Goal: Task Accomplishment & Management: Use online tool/utility

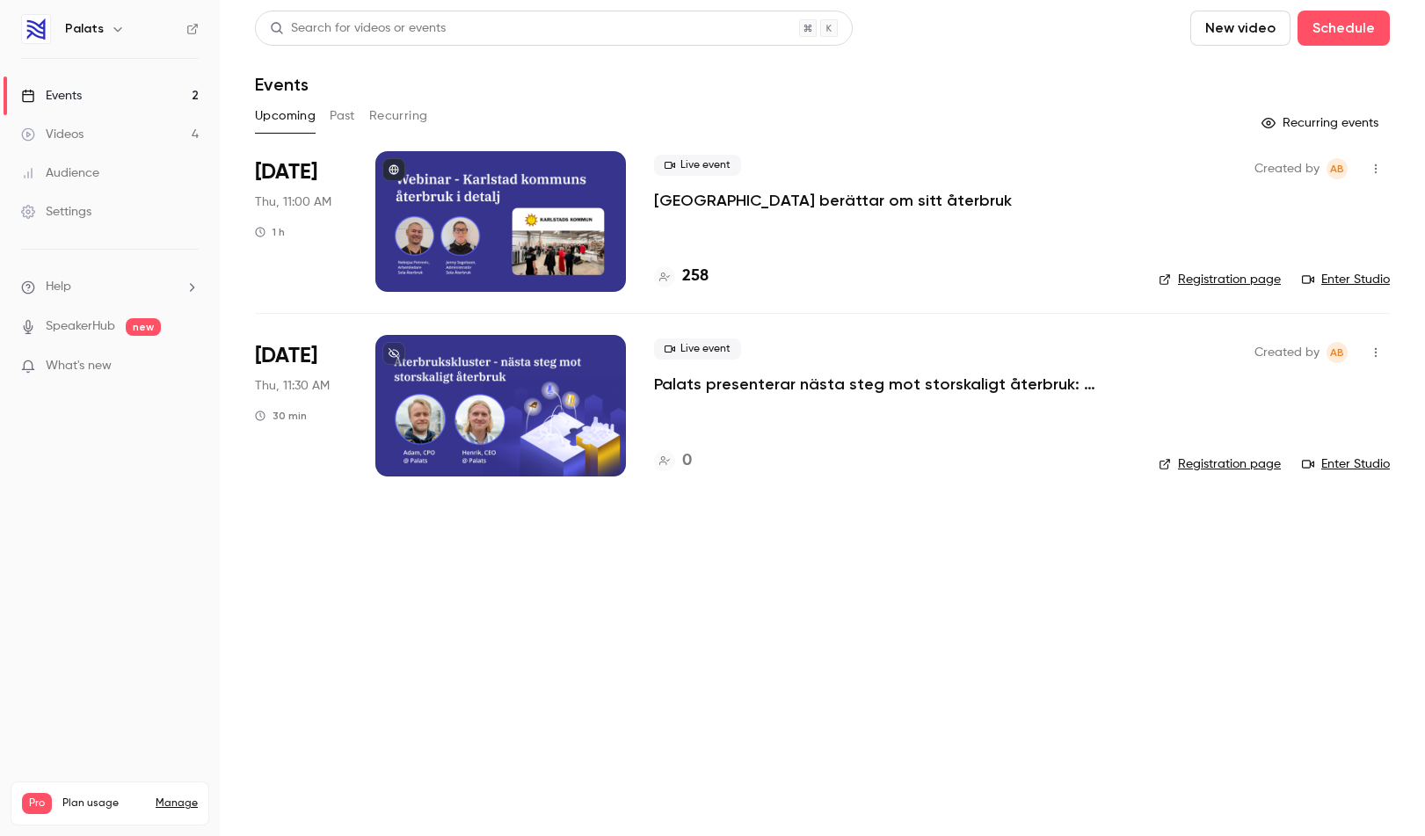
click at [660, 193] on p "[GEOGRAPHIC_DATA] berättar om sitt återbruk" at bounding box center [833, 200] width 358 height 21
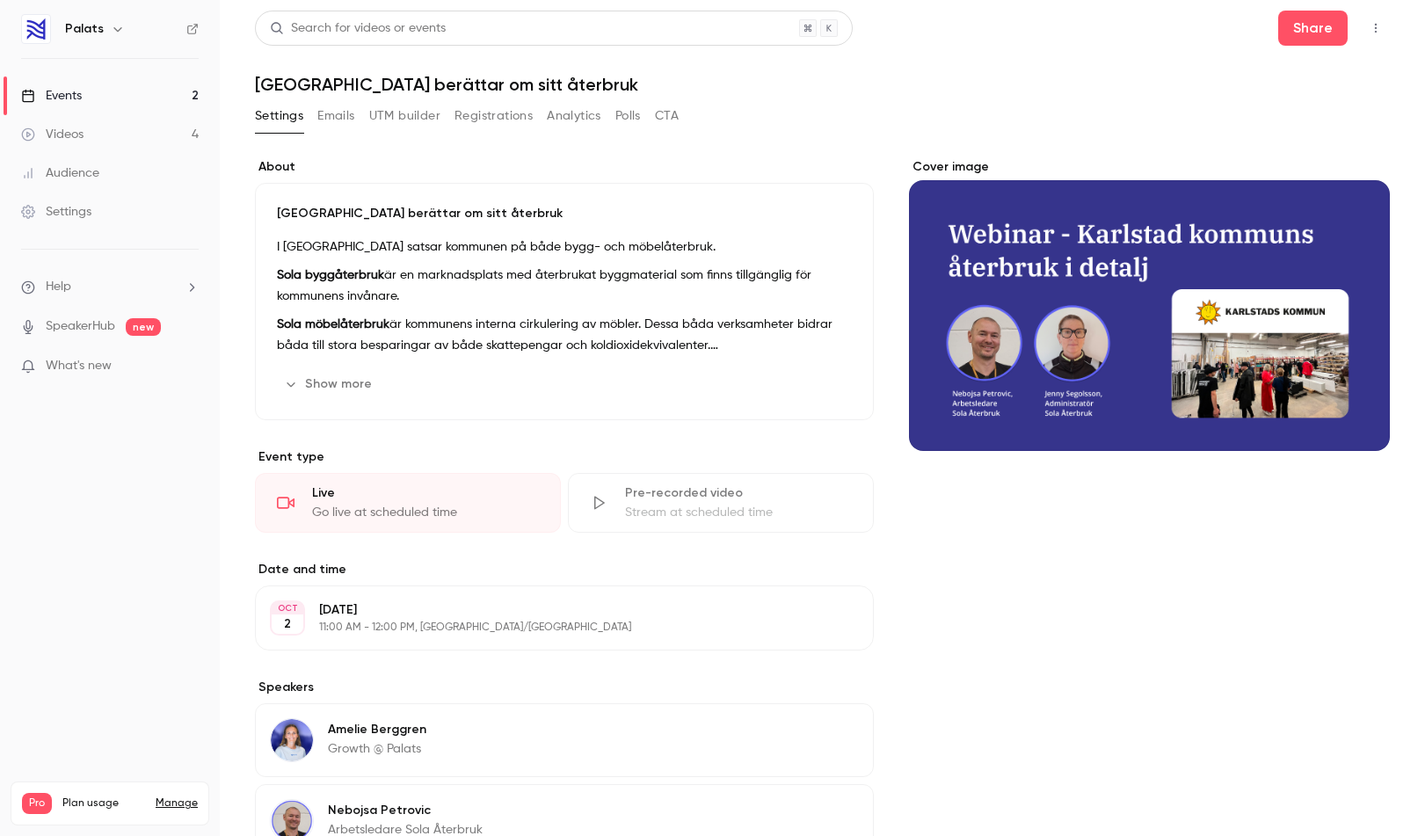
click at [507, 113] on button "Registrations" at bounding box center [494, 116] width 78 height 28
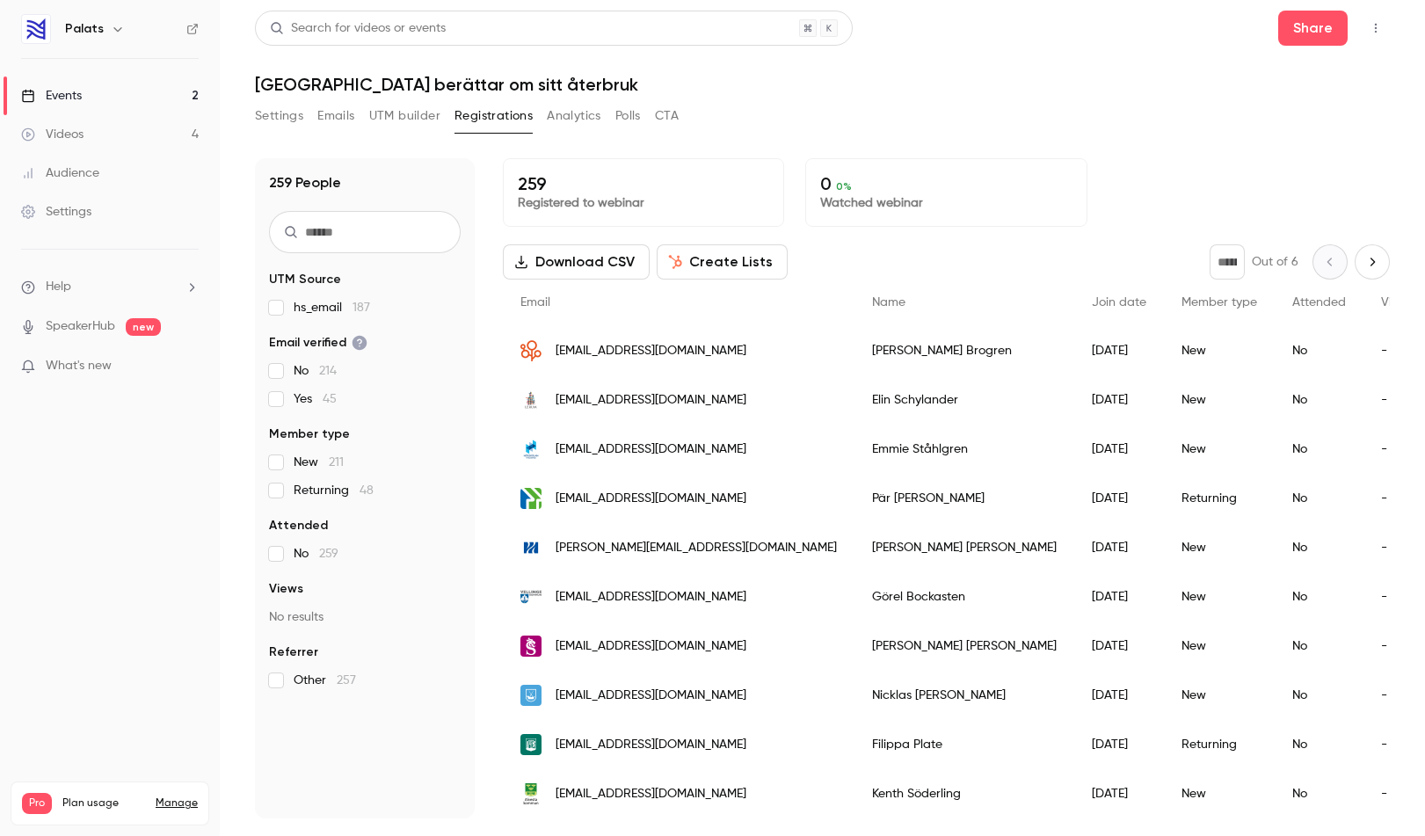
click at [1044, 91] on h1 "[GEOGRAPHIC_DATA] berättar om sitt återbruk" at bounding box center [822, 84] width 1135 height 21
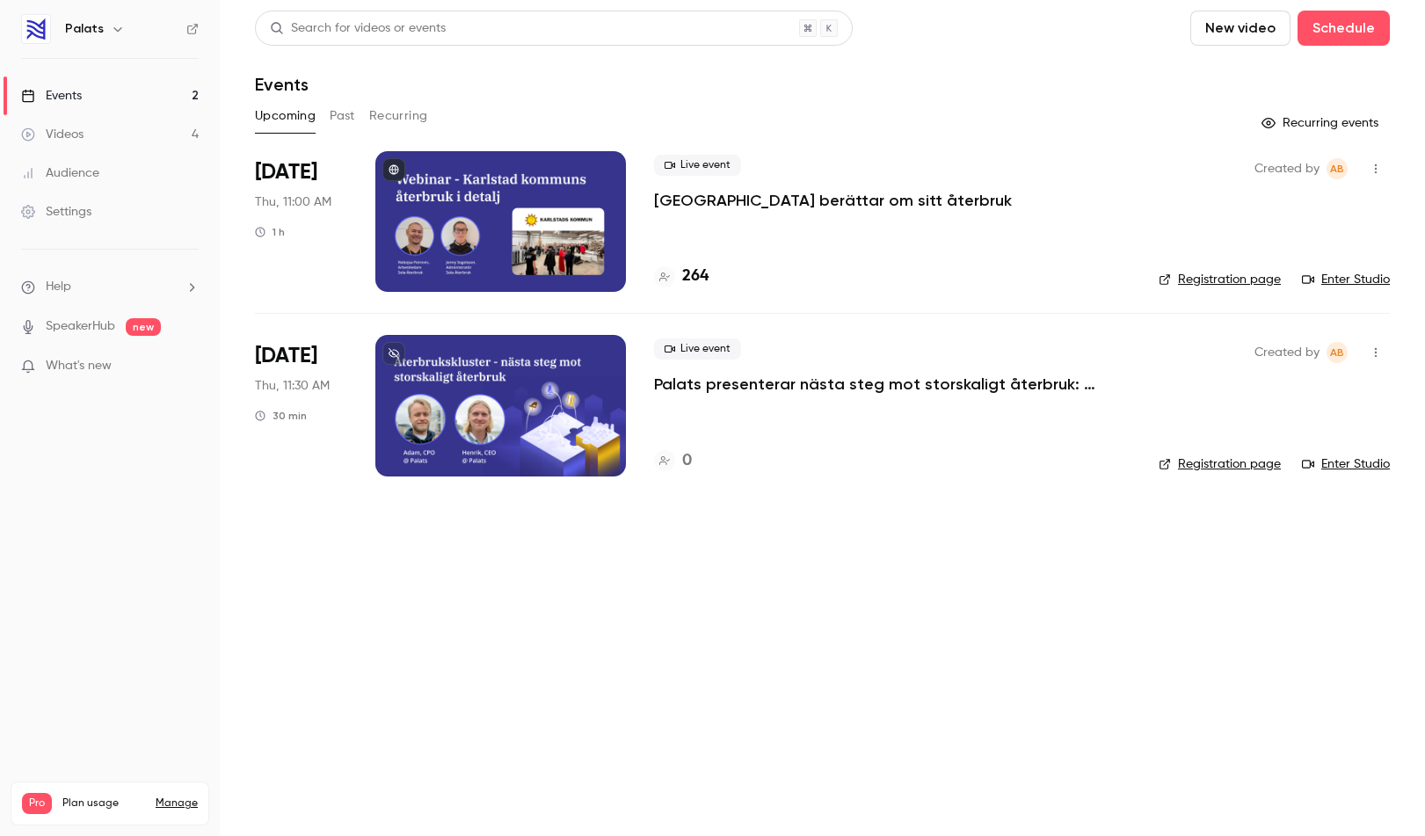
click at [651, 203] on li "[DATE] Thu, 11:00 AM 1 h Live event [GEOGRAPHIC_DATA] berättar om sitt återbruk…" at bounding box center [822, 232] width 1135 height 162
click at [684, 198] on p "[GEOGRAPHIC_DATA] berättar om sitt återbruk" at bounding box center [833, 200] width 358 height 21
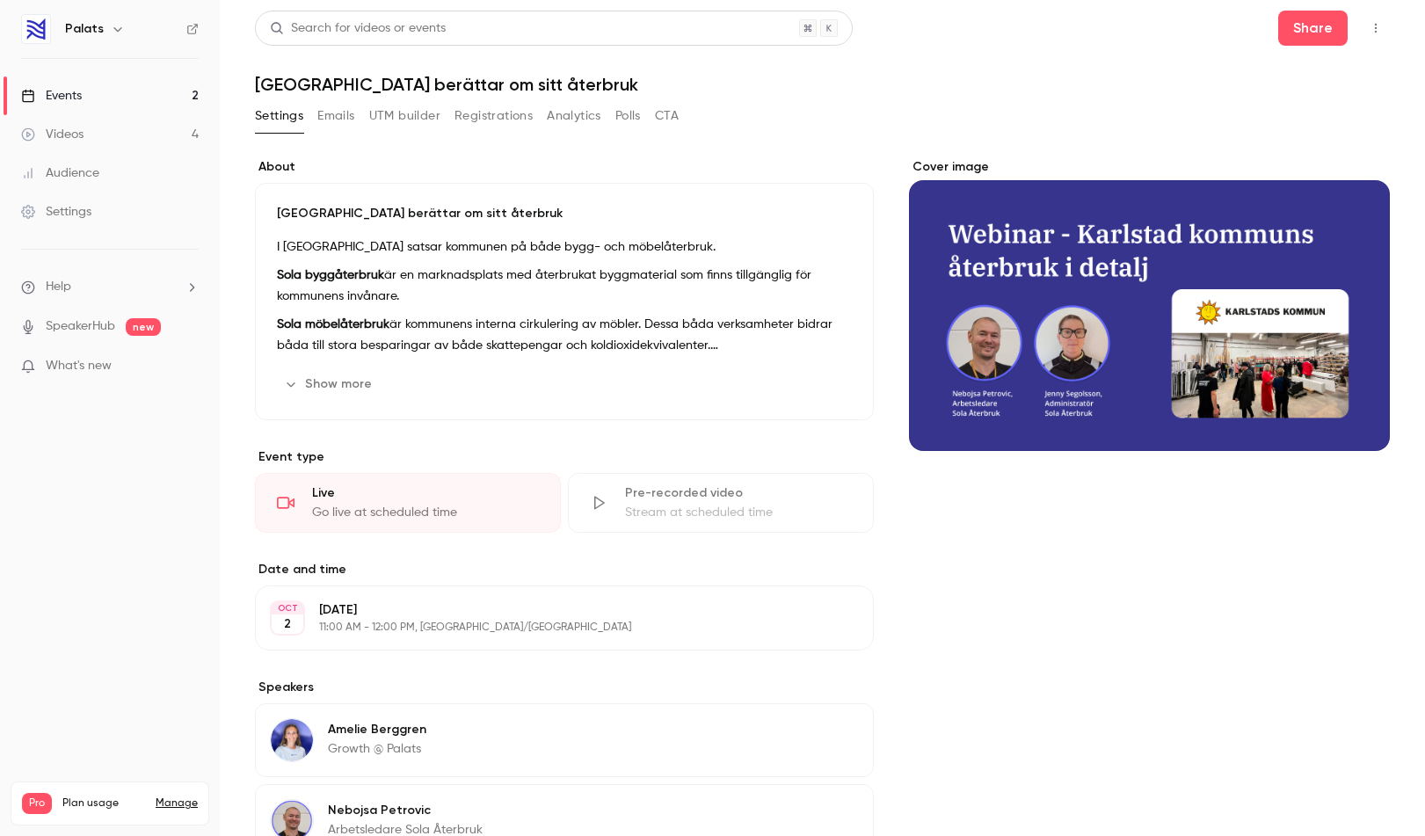
click at [495, 111] on button "Registrations" at bounding box center [494, 116] width 78 height 28
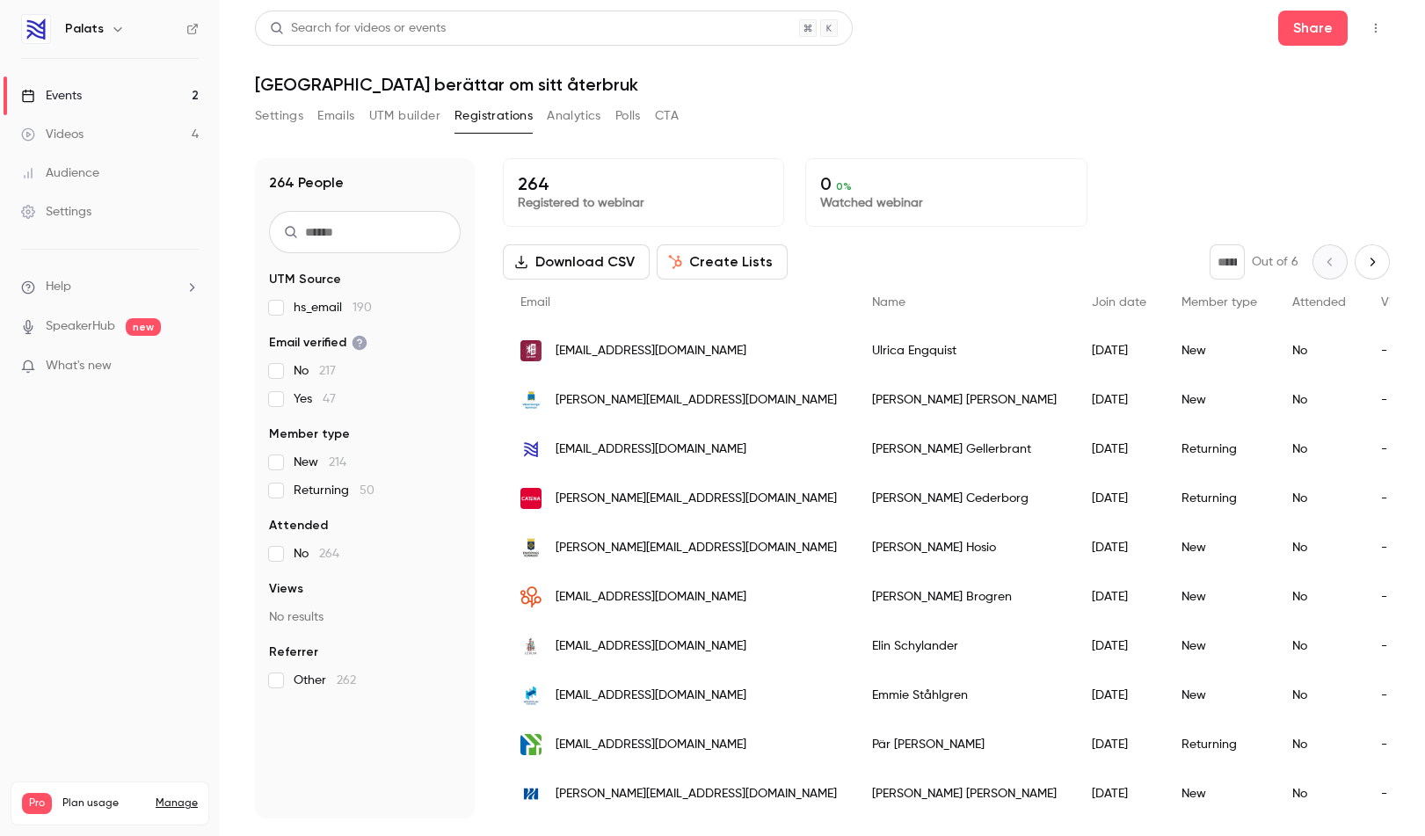
click at [1375, 27] on icon "button" at bounding box center [1376, 29] width 2 height 10
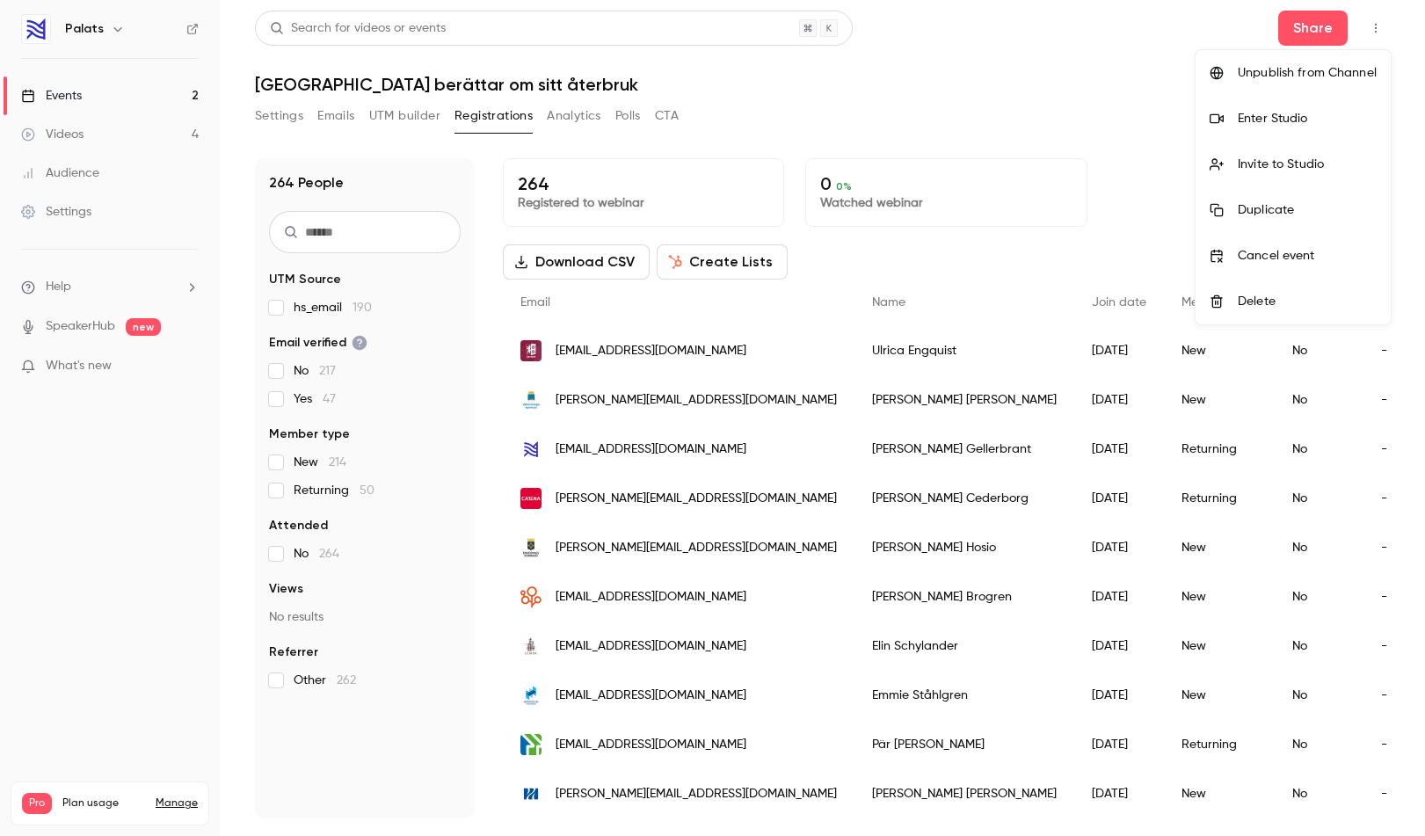
click at [1314, 122] on div "Enter Studio" at bounding box center [1307, 119] width 139 height 18
